Goal: Transaction & Acquisition: Purchase product/service

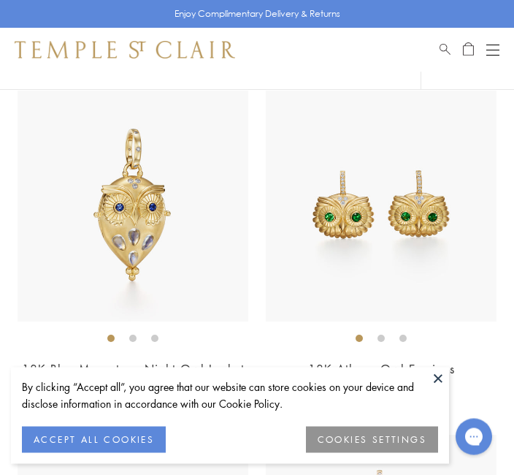
scroll to position [663, 0]
click at [451, 234] on img at bounding box center [381, 206] width 231 height 231
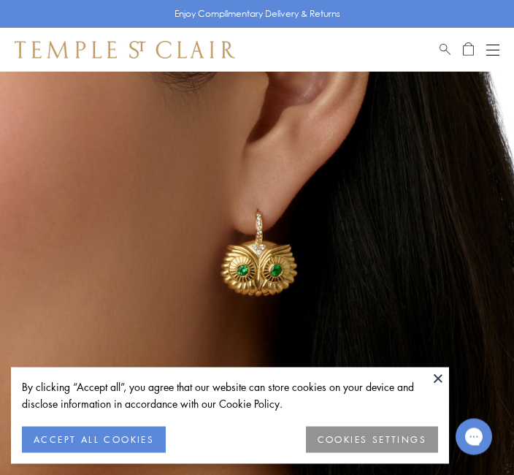
scroll to position [61, 0]
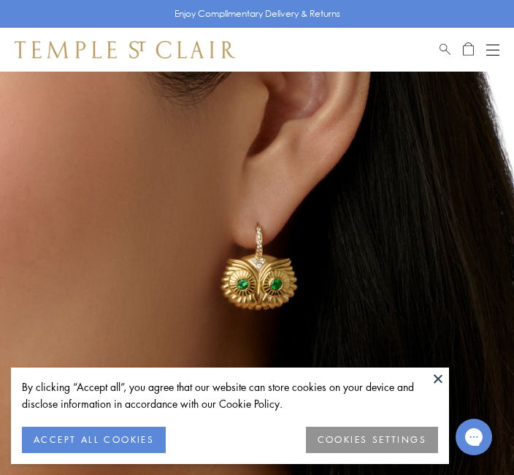
click at [357, 221] on img at bounding box center [257, 268] width 514 height 514
click at [340, 232] on img at bounding box center [257, 268] width 514 height 514
click at [275, 273] on img at bounding box center [257, 268] width 514 height 514
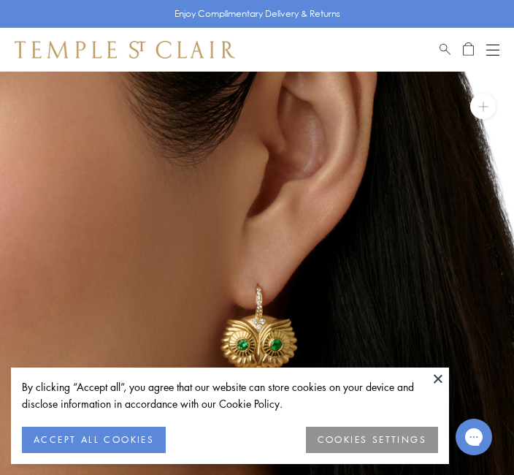
click at [480, 129] on img at bounding box center [257, 329] width 514 height 514
click at [487, 109] on button at bounding box center [484, 107] width 26 height 26
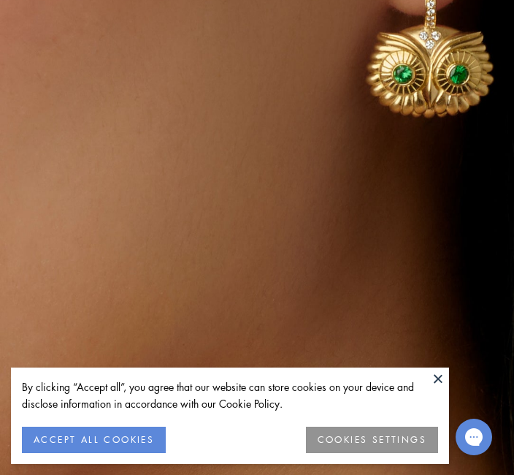
click at [447, 381] on button at bounding box center [438, 379] width 22 height 22
